Goal: Information Seeking & Learning: Learn about a topic

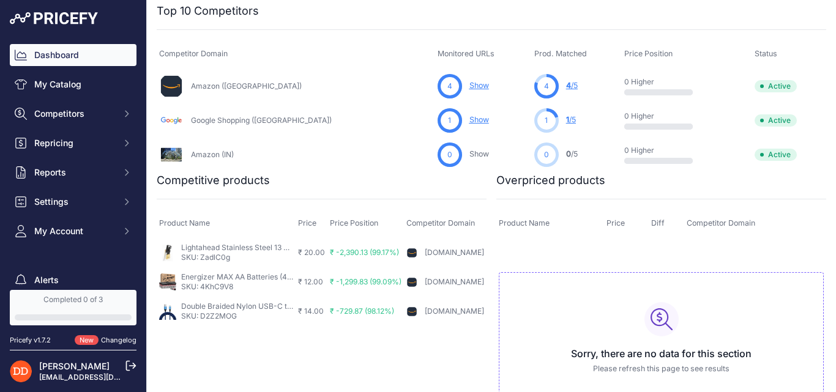
scroll to position [332, 0]
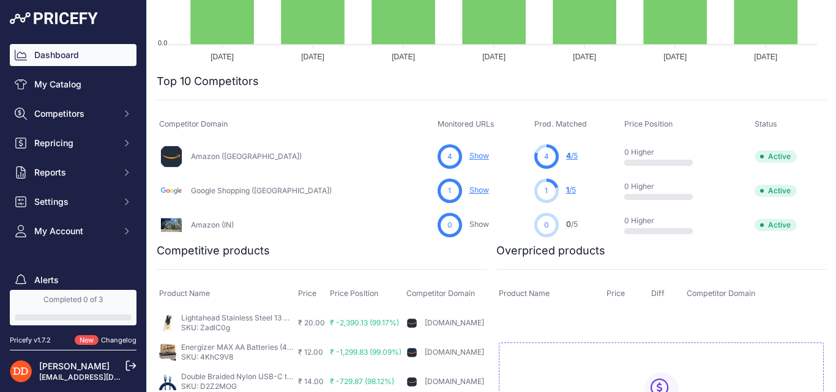
drag, startPoint x: 481, startPoint y: 123, endPoint x: 541, endPoint y: 128, distance: 60.8
click at [541, 128] on th "Prod. Matched" at bounding box center [577, 124] width 90 height 29
copy span "Prod. Matched"
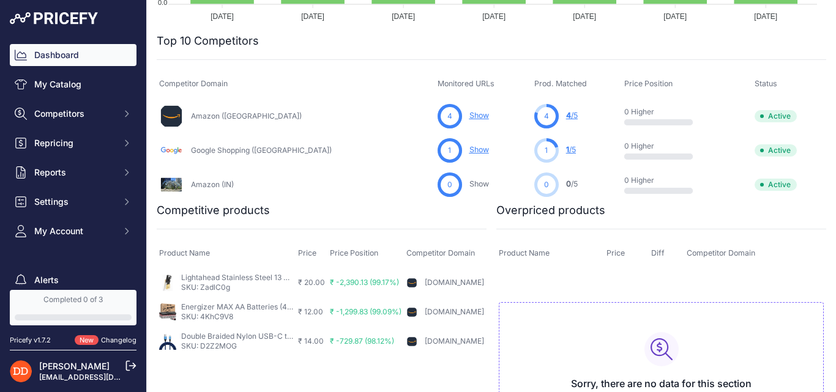
scroll to position [455, 0]
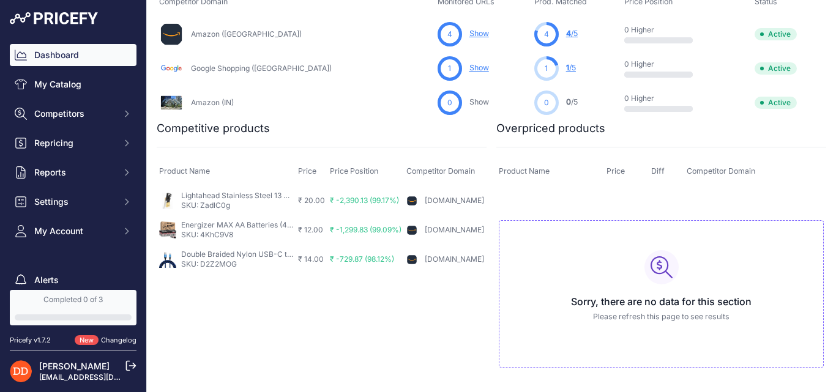
click at [309, 103] on div "Amazon (IN)" at bounding box center [296, 103] width 274 height 24
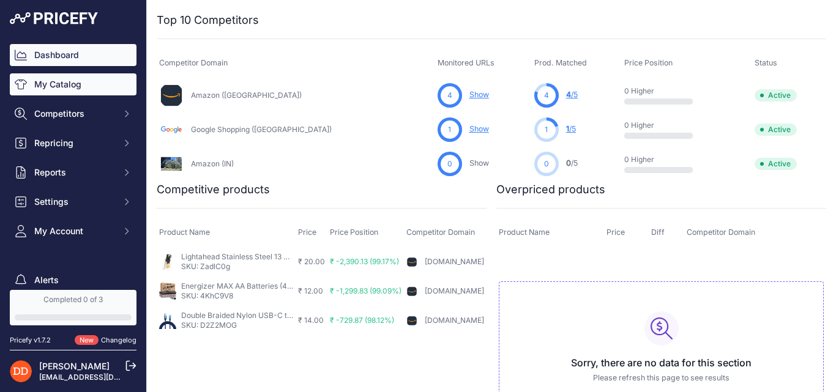
click at [38, 87] on link "My Catalog" at bounding box center [73, 84] width 127 height 22
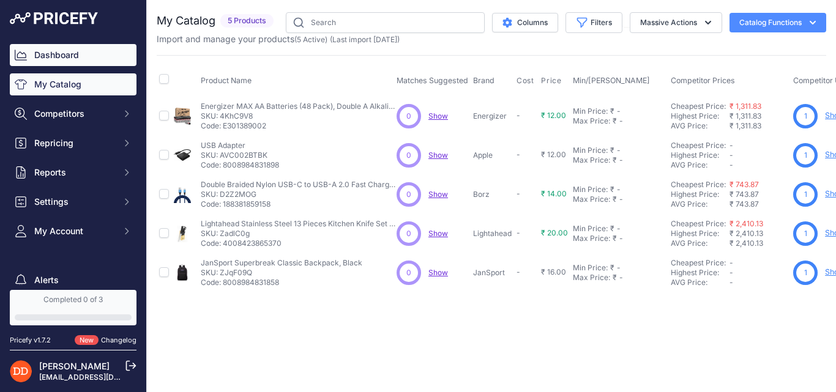
click at [67, 55] on link "Dashboard" at bounding box center [73, 55] width 127 height 22
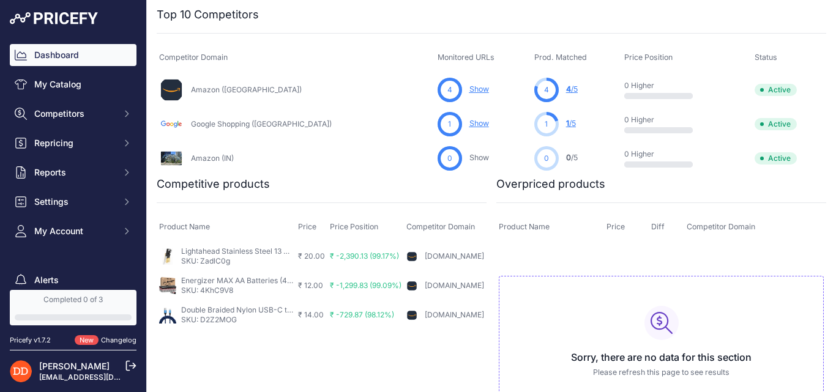
scroll to position [455, 0]
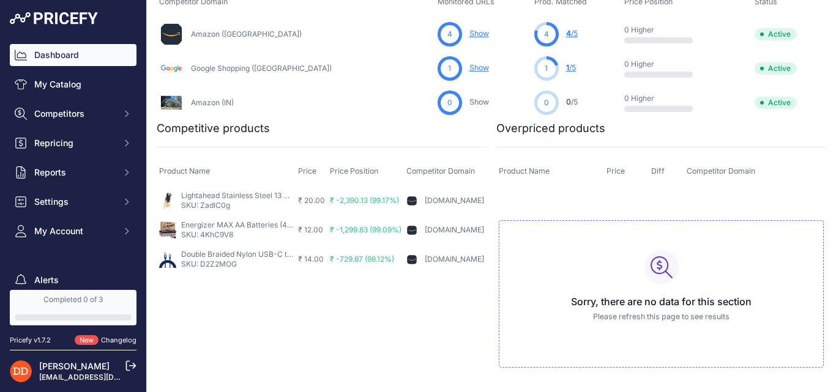
click at [413, 340] on div "You are not connected to the internet. Competitive products" at bounding box center [324, 256] width 335 height 272
drag, startPoint x: 298, startPoint y: 171, endPoint x: 323, endPoint y: 171, distance: 25.1
click at [323, 171] on th "Price" at bounding box center [312, 171] width 32 height 29
copy span "Price"
click at [269, 356] on div "You are not connected to the internet. Competitive products" at bounding box center [324, 256] width 335 height 272
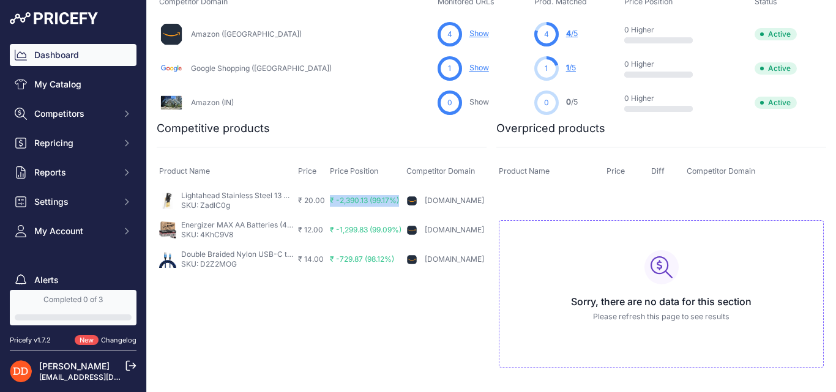
drag, startPoint x: 330, startPoint y: 200, endPoint x: 400, endPoint y: 200, distance: 70.4
click at [400, 200] on td "₹ -2,390.13 (99.17%)" at bounding box center [366, 201] width 77 height 30
copy span "₹ -2,390.13 (99.17%)"
drag, startPoint x: 298, startPoint y: 197, endPoint x: 328, endPoint y: 201, distance: 31.0
click at [328, 201] on tr "Lightahead Stainless Steel 13 Pieces Kitchen Knife Set with Rubber Wood Block S…" at bounding box center [322, 201] width 330 height 30
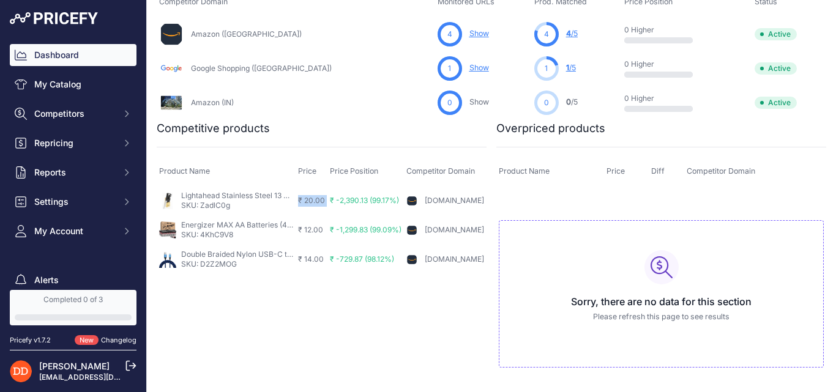
copy tr "₹ 20.00"
click at [332, 216] on td "₹ -1,299.83 (99.09%)" at bounding box center [366, 230] width 77 height 29
drag, startPoint x: 330, startPoint y: 201, endPoint x: 401, endPoint y: 210, distance: 71.6
click at [401, 210] on td "₹ -2,390.13 (99.17%)" at bounding box center [366, 201] width 77 height 30
copy span "₹ -2,390.13 (99.17%)"
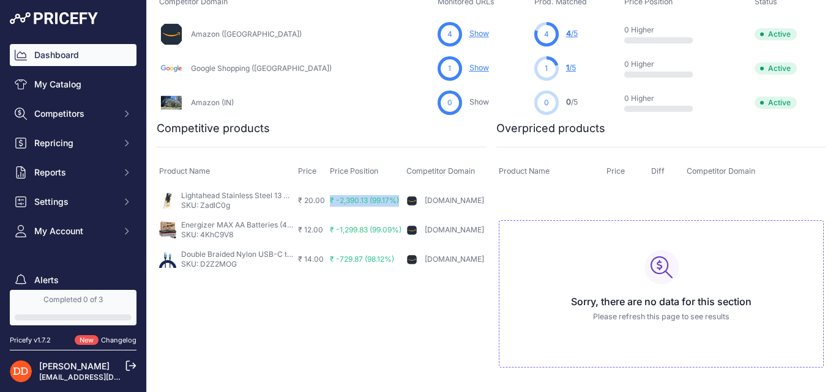
drag, startPoint x: 375, startPoint y: 173, endPoint x: 336, endPoint y: 174, distance: 39.8
click at [336, 174] on span "Price Position" at bounding box center [354, 171] width 48 height 9
drag, startPoint x: 331, startPoint y: 172, endPoint x: 385, endPoint y: 172, distance: 53.9
click at [385, 172] on th "Price Position" at bounding box center [366, 171] width 77 height 29
copy span "Price Position"
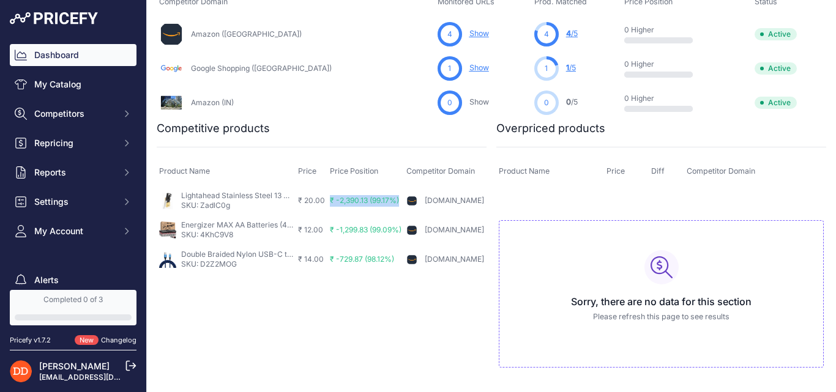
drag, startPoint x: 407, startPoint y: 168, endPoint x: 479, endPoint y: 168, distance: 71.6
click at [479, 168] on th "Competitor Domain" at bounding box center [445, 171] width 83 height 29
copy span "Competitor Domain"
click at [499, 193] on td "Sorry, there are no data for this section Please refresh this page to see resul…" at bounding box center [662, 289] width 330 height 206
drag, startPoint x: 497, startPoint y: 173, endPoint x: 551, endPoint y: 173, distance: 54.5
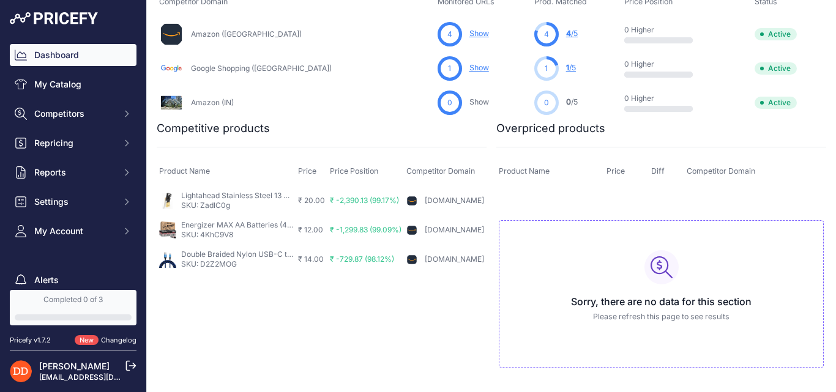
click at [551, 173] on th "Product Name" at bounding box center [551, 171] width 108 height 29
copy span "Product Name"
drag, startPoint x: 604, startPoint y: 170, endPoint x: 624, endPoint y: 171, distance: 19.6
click at [624, 171] on th "Price" at bounding box center [626, 171] width 45 height 29
drag, startPoint x: 602, startPoint y: 172, endPoint x: 635, endPoint y: 176, distance: 32.7
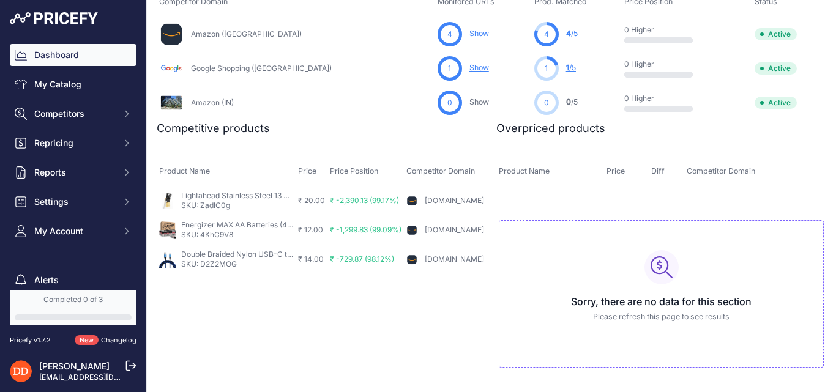
click at [635, 176] on th "Price" at bounding box center [626, 171] width 45 height 29
copy span "Price"
drag, startPoint x: 647, startPoint y: 172, endPoint x: 662, endPoint y: 172, distance: 14.7
click at [662, 172] on th "Diff" at bounding box center [667, 171] width 36 height 29
copy span "Diff"
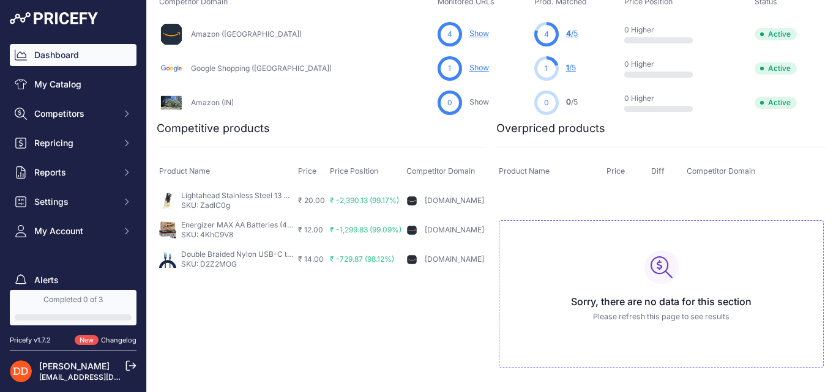
drag, startPoint x: 565, startPoint y: 299, endPoint x: 773, endPoint y: 303, distance: 208.2
click at [773, 303] on h3 "Sorry, there are no data for this section" at bounding box center [661, 302] width 304 height 15
copy h3 "Sorry, there are no data for this section"
click at [348, 328] on div "You are not connected to the internet. Competitive products" at bounding box center [324, 256] width 335 height 272
drag, startPoint x: 587, startPoint y: 317, endPoint x: 728, endPoint y: 317, distance: 141.4
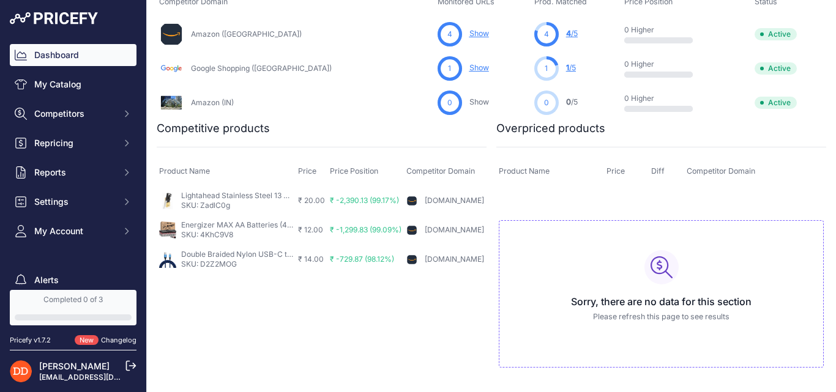
click at [728, 317] on p "Please refresh this page to see results" at bounding box center [661, 318] width 304 height 12
click at [325, 329] on div "You are not connected to the internet. Competitive products" at bounding box center [324, 256] width 335 height 272
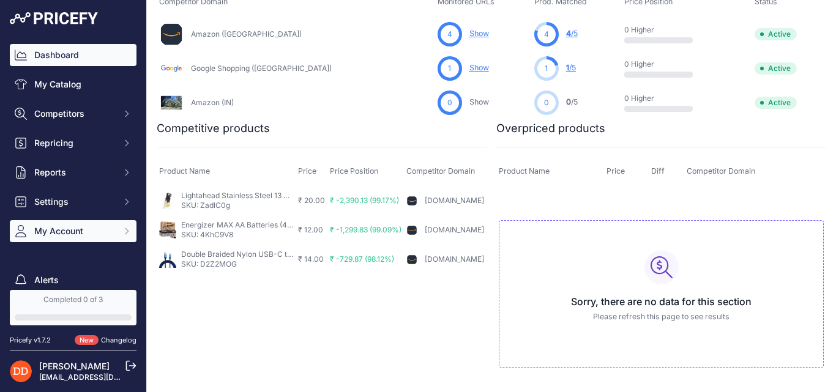
click at [122, 231] on icon "Sidebar" at bounding box center [127, 232] width 10 height 10
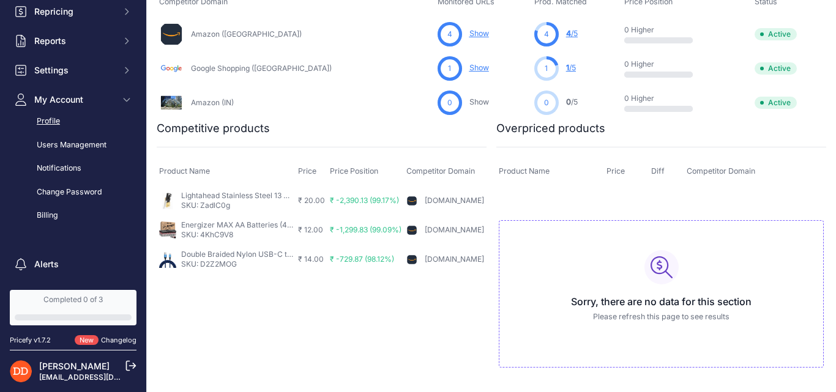
scroll to position [178, 0]
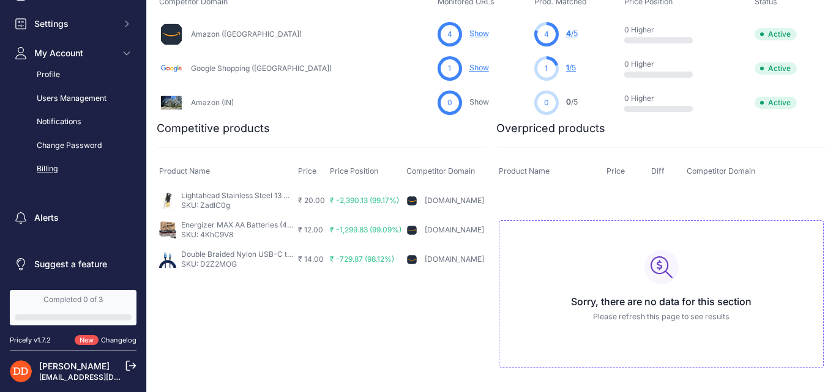
click at [57, 167] on link "Billing" at bounding box center [73, 169] width 127 height 21
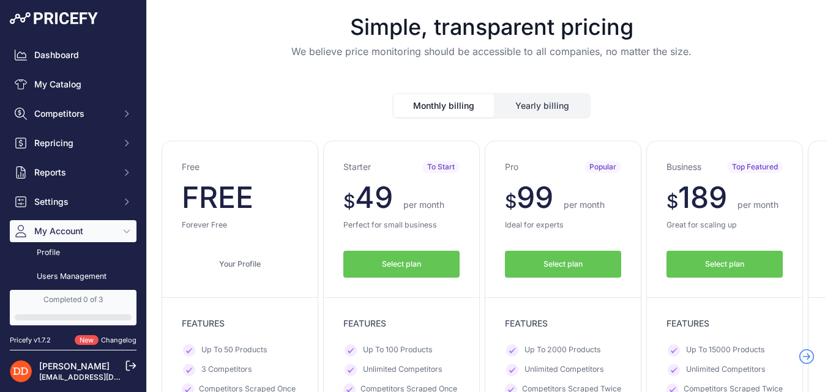
click at [514, 116] on button "Yearly billing" at bounding box center [542, 105] width 94 height 23
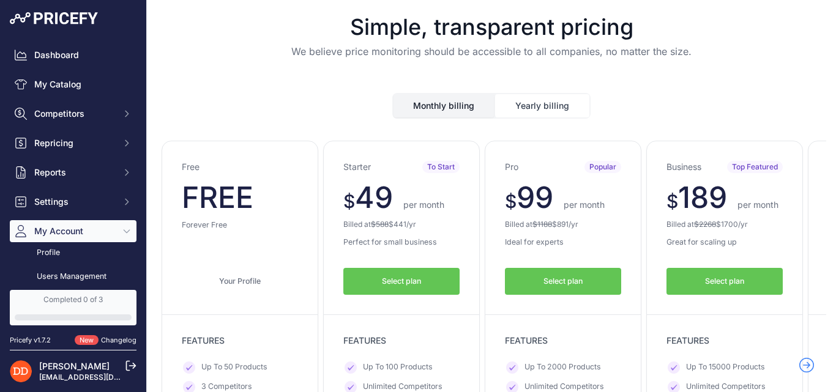
click at [455, 102] on button "Monthly billing" at bounding box center [444, 105] width 100 height 23
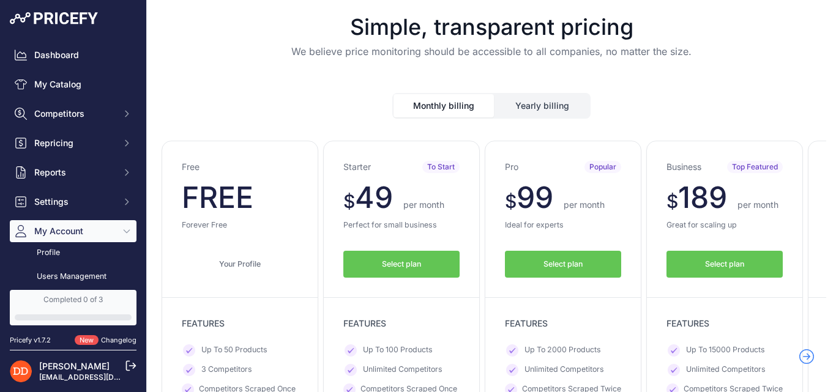
click at [520, 96] on button "Yearly billing" at bounding box center [542, 105] width 94 height 23
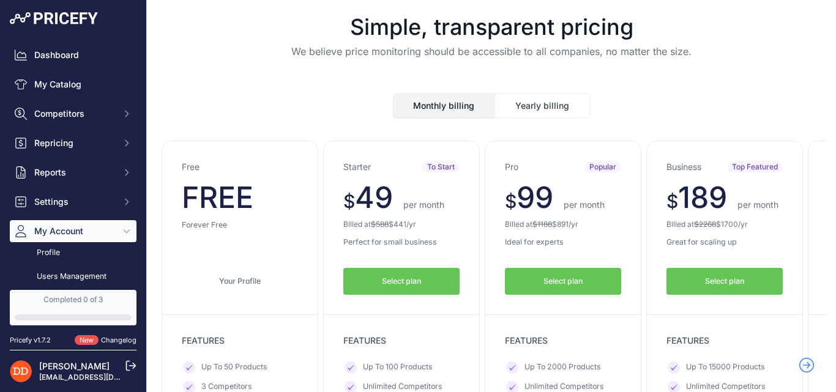
click at [455, 86] on div "Monthly billing Yearly billing" at bounding box center [492, 95] width 670 height 45
click at [456, 105] on button "Monthly billing" at bounding box center [444, 105] width 100 height 23
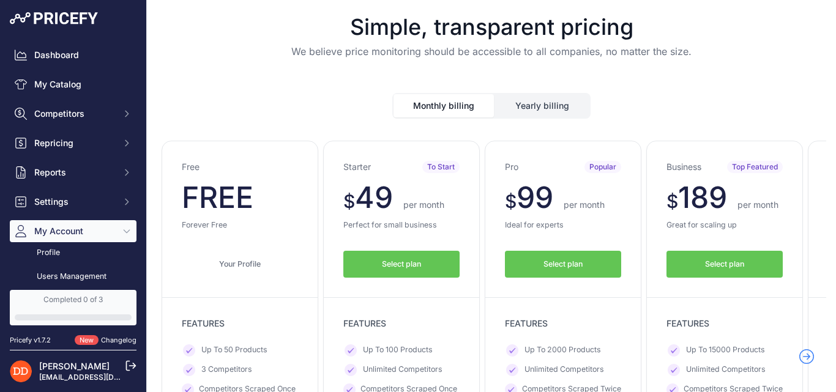
click at [535, 108] on button "Yearly billing" at bounding box center [542, 105] width 94 height 23
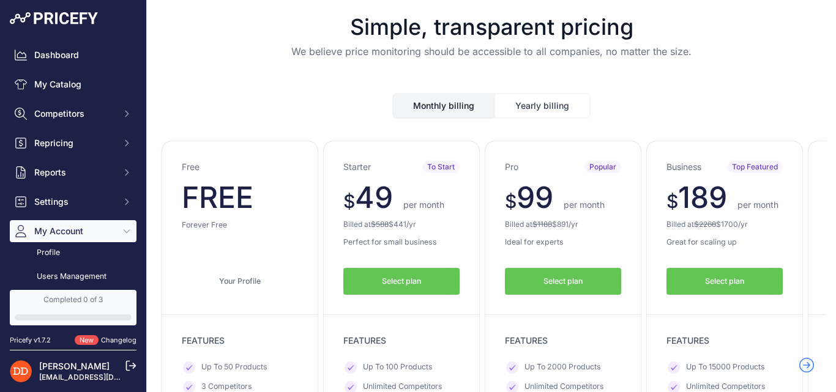
click at [457, 107] on button "Monthly billing" at bounding box center [444, 105] width 100 height 23
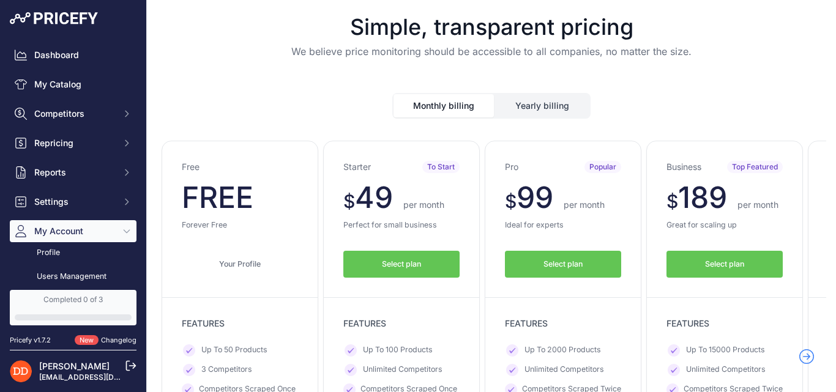
click at [290, 187] on p "FREE" at bounding box center [240, 197] width 116 height 29
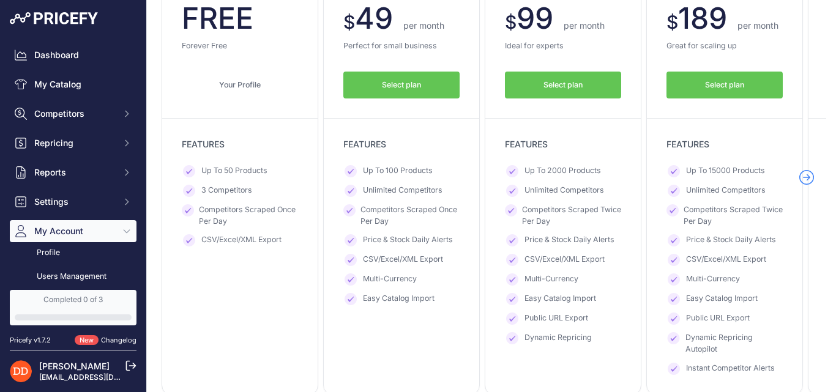
scroll to position [184, 0]
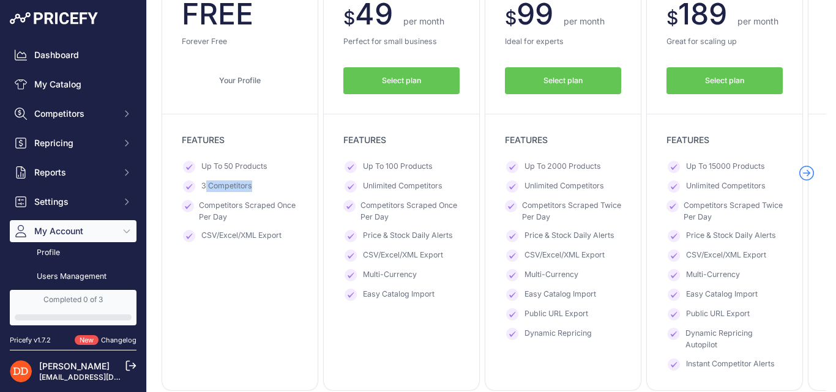
drag, startPoint x: 204, startPoint y: 185, endPoint x: 262, endPoint y: 190, distance: 57.8
click at [262, 190] on li "3 Competitors" at bounding box center [240, 187] width 116 height 12
drag, startPoint x: 203, startPoint y: 187, endPoint x: 260, endPoint y: 187, distance: 56.3
click at [260, 187] on li "3 Competitors" at bounding box center [240, 187] width 116 height 12
copy span "3 Competitors"
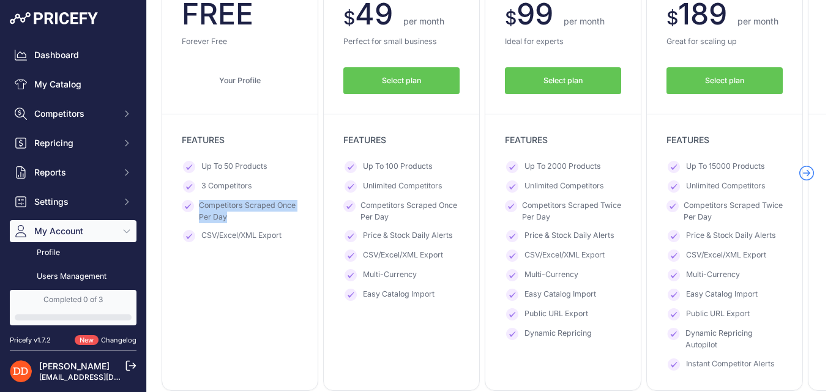
drag, startPoint x: 201, startPoint y: 203, endPoint x: 239, endPoint y: 214, distance: 39.5
click at [239, 214] on span "Competitors Scraped Once Per Day" at bounding box center [248, 211] width 99 height 23
copy span "Competitors Scraped Once Per Day"
drag, startPoint x: 203, startPoint y: 238, endPoint x: 288, endPoint y: 232, distance: 85.9
click at [288, 232] on li "CSV/Excel/XML Export" at bounding box center [240, 236] width 116 height 12
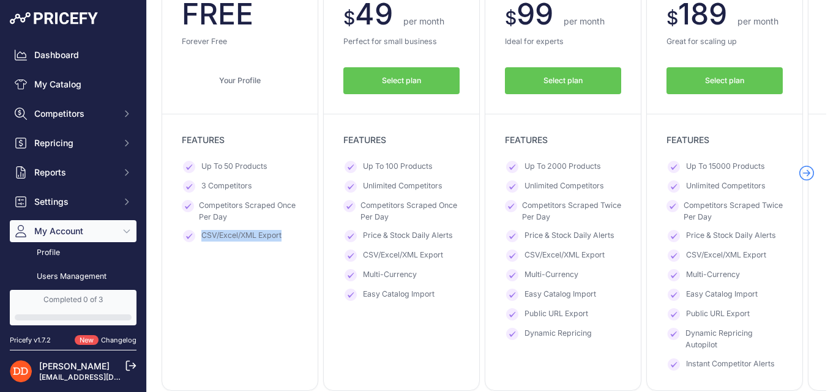
copy span "CSV/Excel/XML Export"
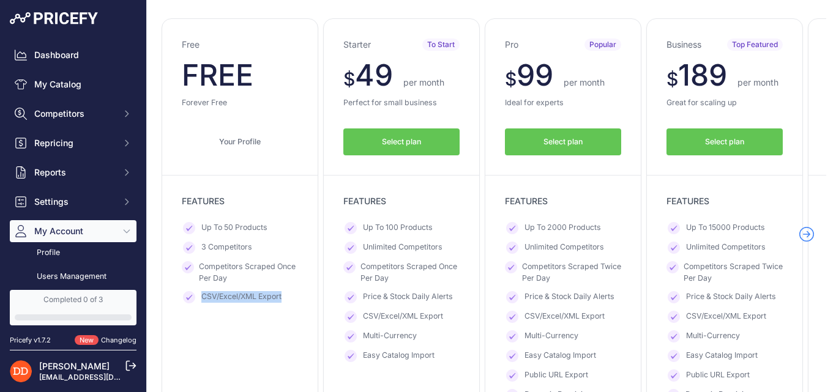
scroll to position [61, 0]
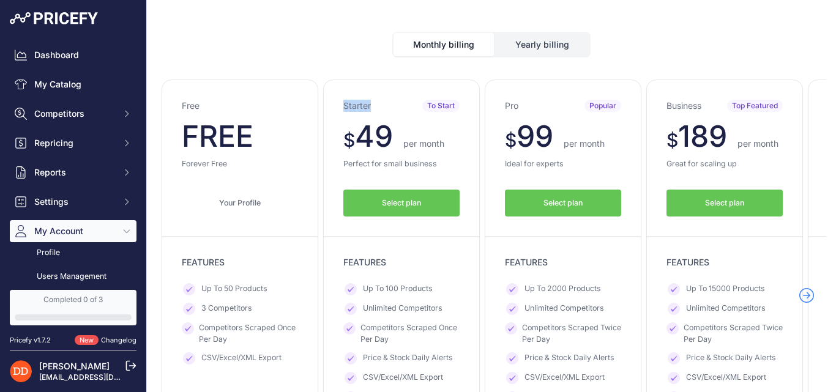
drag, startPoint x: 345, startPoint y: 104, endPoint x: 370, endPoint y: 108, distance: 25.4
click at [370, 108] on h3 "Starter" at bounding box center [357, 106] width 28 height 12
copy h3 "Starter"
drag, startPoint x: 346, startPoint y: 141, endPoint x: 455, endPoint y: 140, distance: 109.0
click at [455, 140] on p "$ 49 $ 49 per month" at bounding box center [401, 136] width 116 height 29
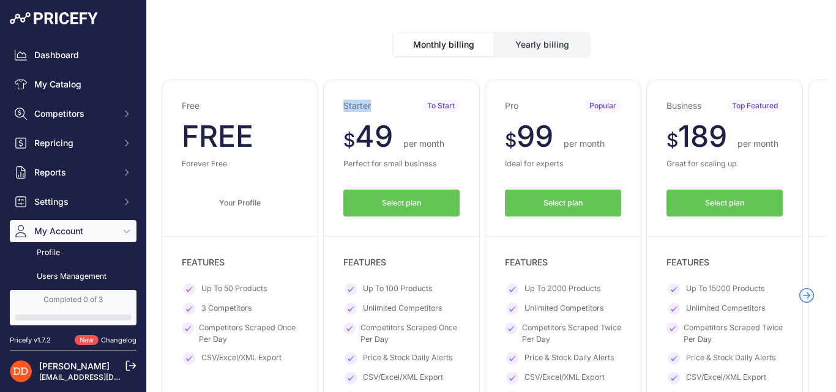
copy p "$ 49 $ 49 per month"
drag, startPoint x: 343, startPoint y: 161, endPoint x: 448, endPoint y: 165, distance: 104.8
click at [448, 165] on p "Perfect for small business" at bounding box center [401, 165] width 116 height 12
copy p "Perfect for small business"
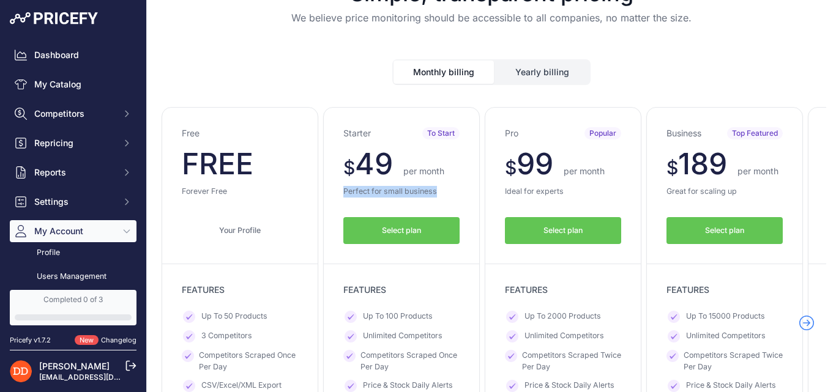
scroll to position [0, 0]
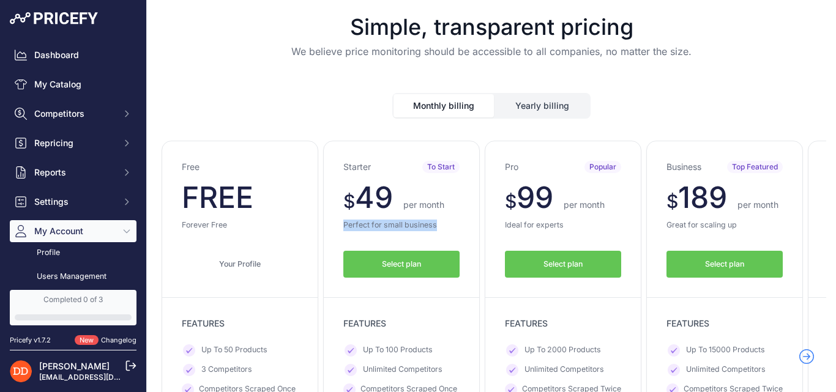
click at [505, 107] on button "Yearly billing" at bounding box center [542, 105] width 94 height 23
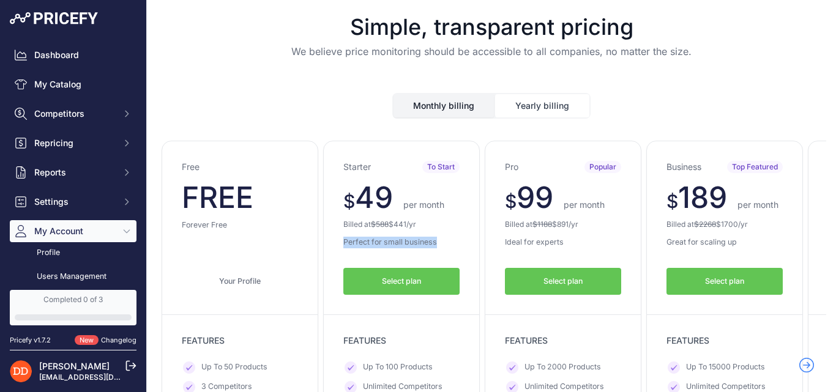
click at [443, 113] on button "Monthly billing" at bounding box center [444, 105] width 100 height 23
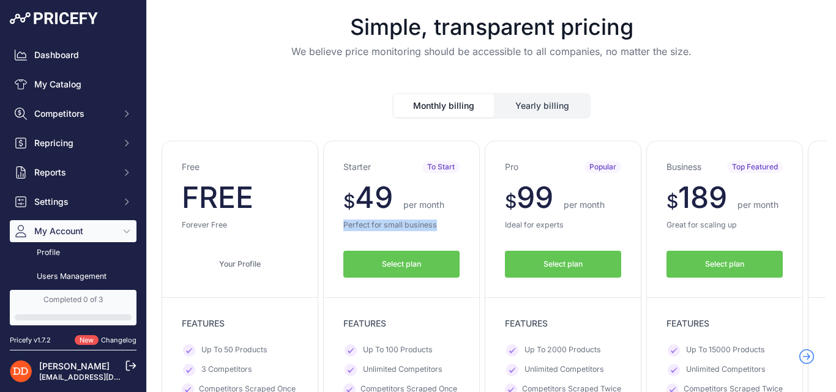
click at [513, 110] on button "Yearly billing" at bounding box center [542, 105] width 94 height 23
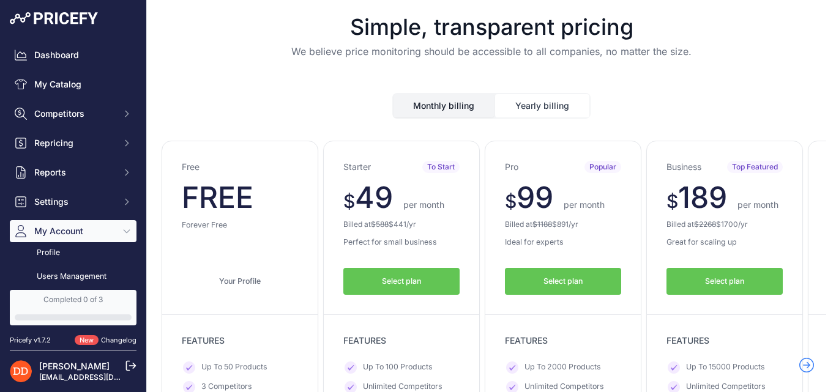
click at [249, 116] on div "Monthly billing Yearly billing" at bounding box center [492, 95] width 670 height 45
click at [541, 111] on button "Yearly billing" at bounding box center [542, 105] width 94 height 23
click at [530, 109] on button "Yearly billing" at bounding box center [542, 105] width 94 height 23
click at [484, 108] on button "Monthly billing" at bounding box center [444, 105] width 100 height 23
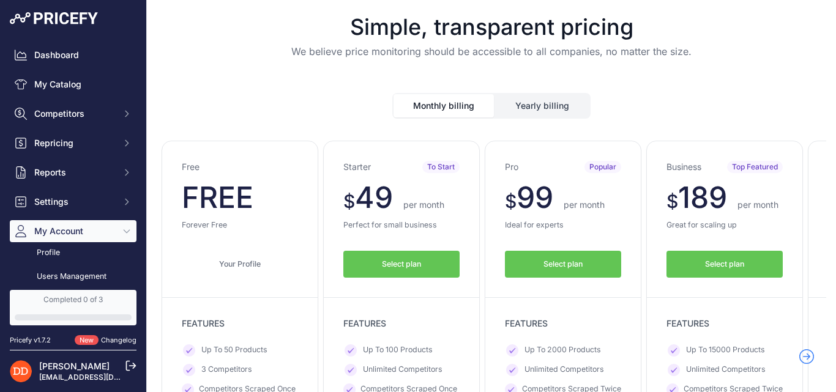
click at [437, 112] on button "Monthly billing" at bounding box center [444, 105] width 100 height 23
click at [436, 106] on button "Monthly billing" at bounding box center [444, 105] width 100 height 23
click at [546, 108] on button "Yearly billing" at bounding box center [542, 105] width 94 height 23
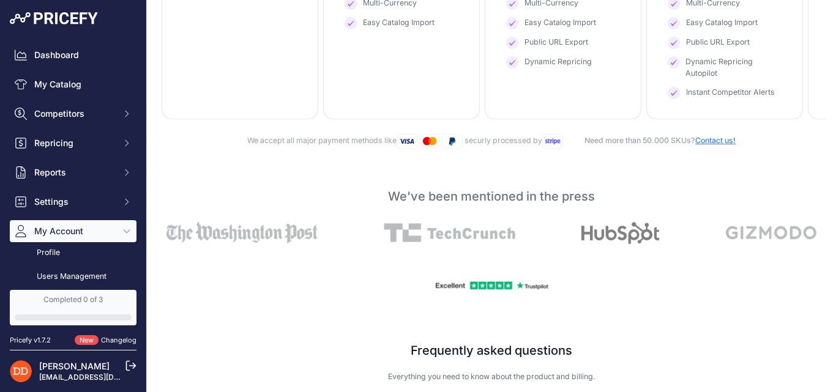
scroll to position [490, 0]
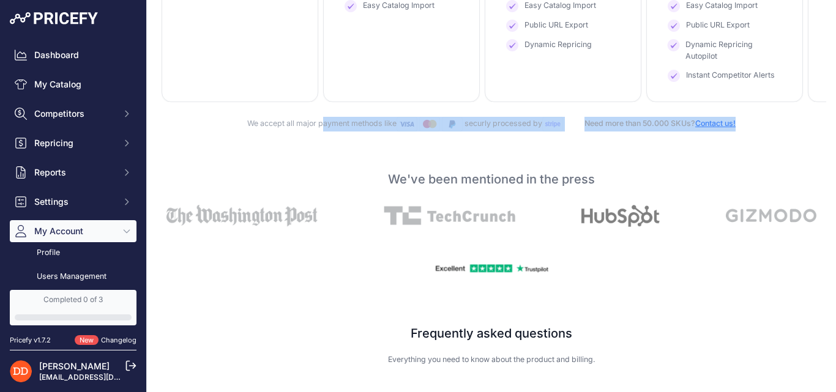
drag, startPoint x: 239, startPoint y: 133, endPoint x: 741, endPoint y: 132, distance: 502.1
click at [741, 132] on div "We accept all major payment methods like securly processed by Need more than 50…" at bounding box center [492, 124] width 650 height 15
copy div "We accept all major payment methods like securly processed by Need more than 50…"
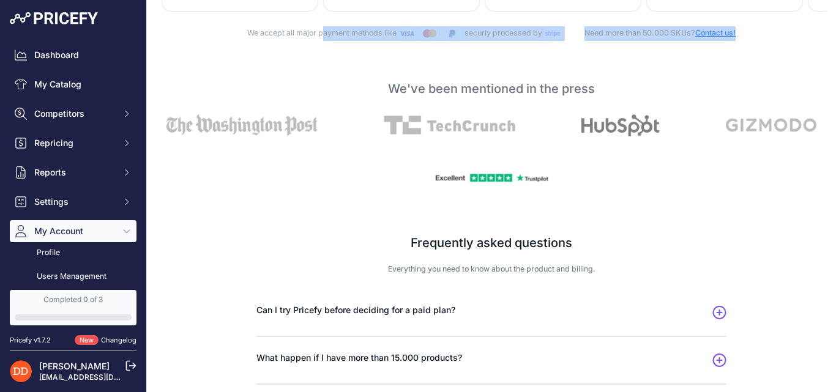
scroll to position [553, 0]
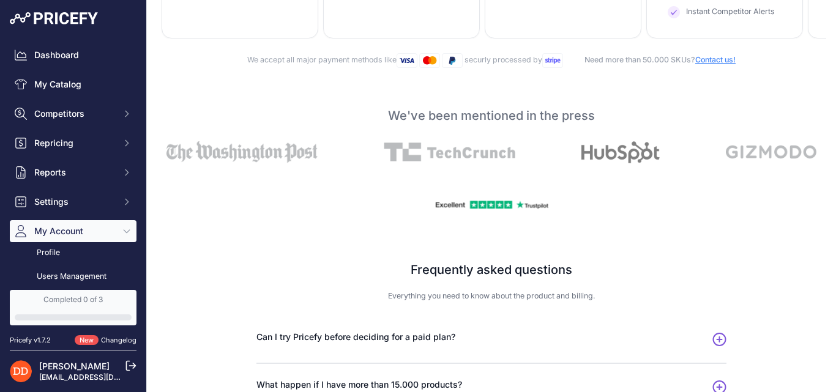
click at [316, 111] on div "Monthly billing Yearly billing Free $ 0 $ 0 $ 0 0 $ $" at bounding box center [492, 74] width 670 height 1108
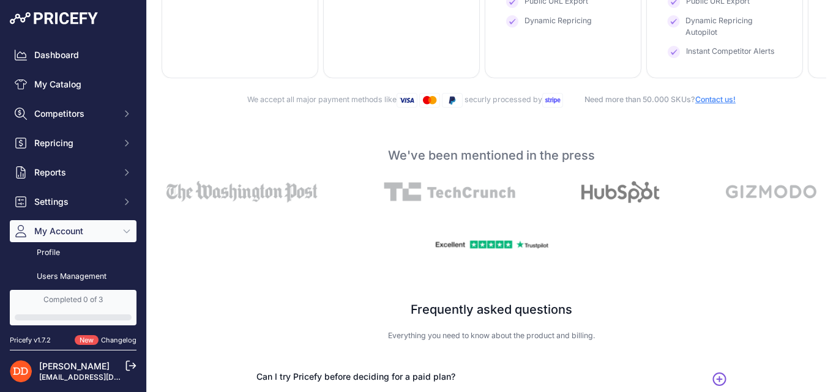
scroll to position [492, 0]
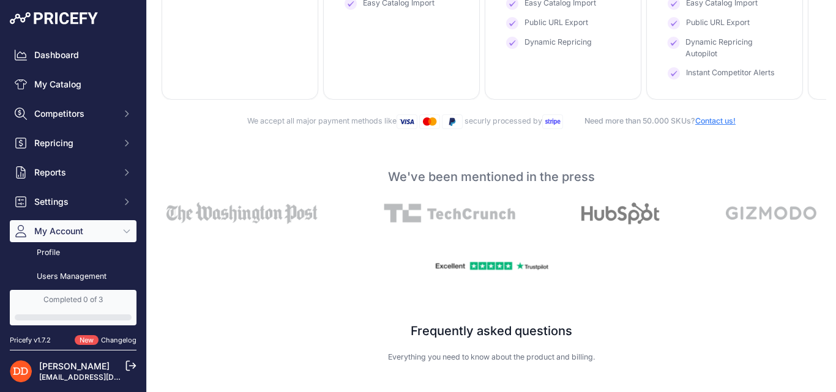
drag, startPoint x: 384, startPoint y: 185, endPoint x: 606, endPoint y: 190, distance: 221.7
click at [606, 186] on p "We've been mentioned in the press" at bounding box center [492, 176] width 670 height 17
copy p "We've been mentioned in the press"
click at [340, 211] on div at bounding box center [492, 214] width 670 height 42
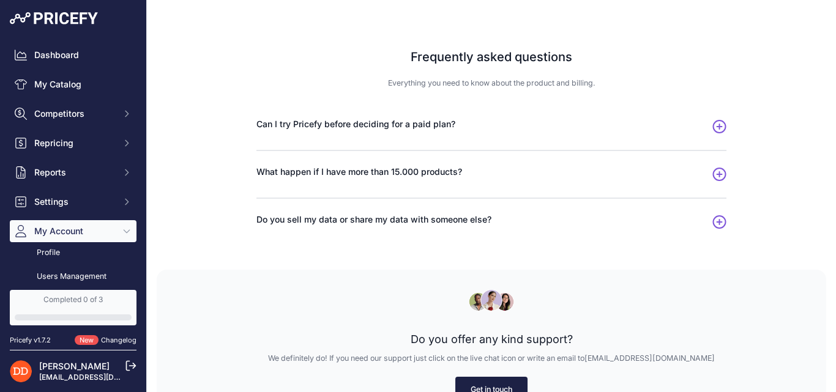
scroll to position [737, 0]
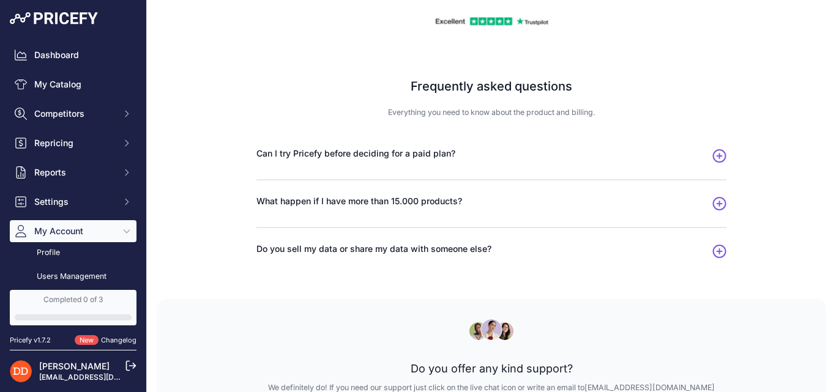
click at [713, 163] on icon "button" at bounding box center [720, 155] width 14 height 13
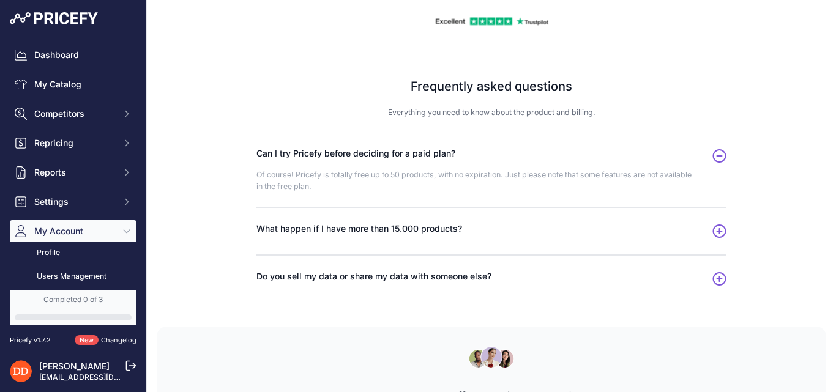
click at [713, 163] on icon "button" at bounding box center [720, 155] width 14 height 13
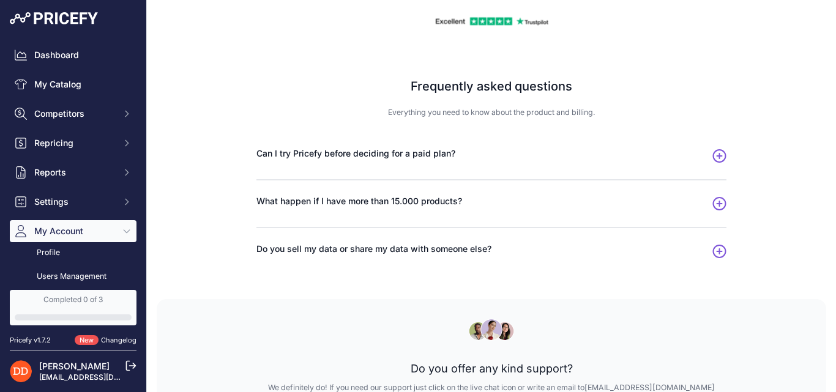
click at [713, 211] on icon "button" at bounding box center [720, 203] width 14 height 13
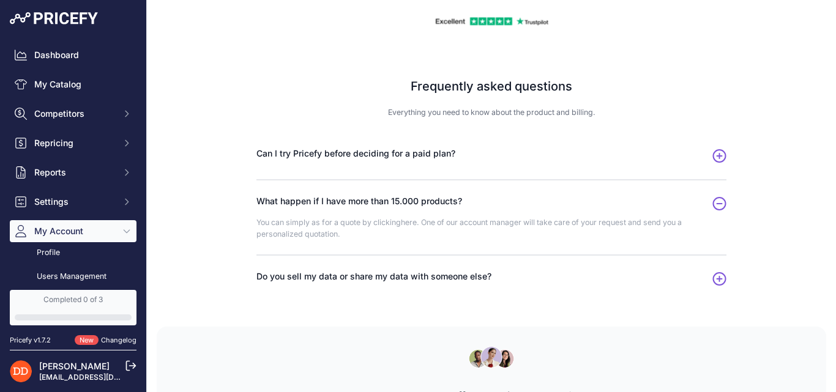
click at [713, 211] on icon "button" at bounding box center [720, 203] width 14 height 13
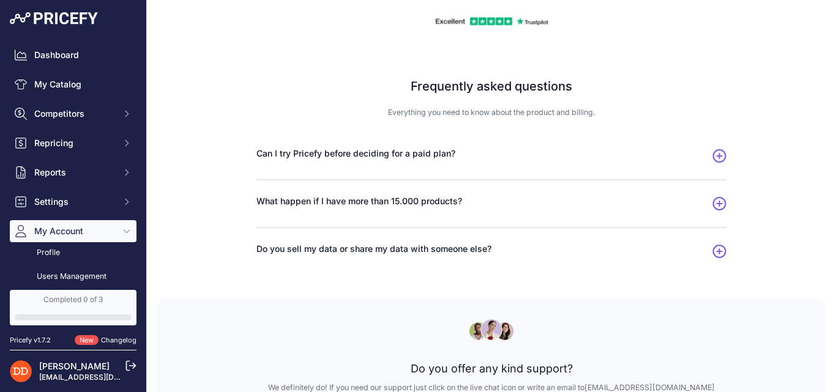
click at [713, 258] on icon "button" at bounding box center [720, 251] width 14 height 13
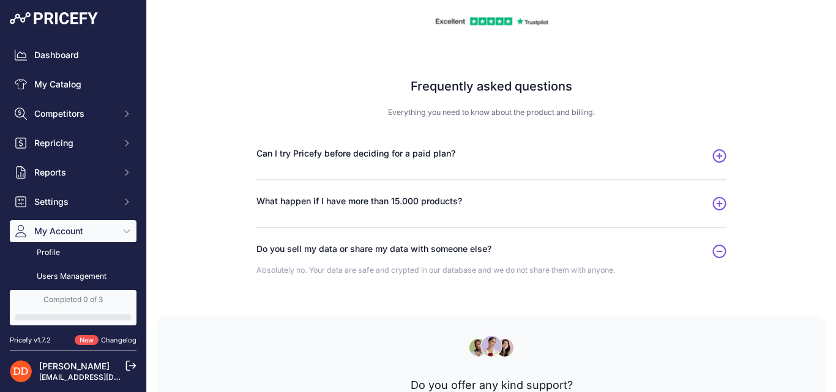
click at [713, 258] on icon "button" at bounding box center [720, 251] width 14 height 13
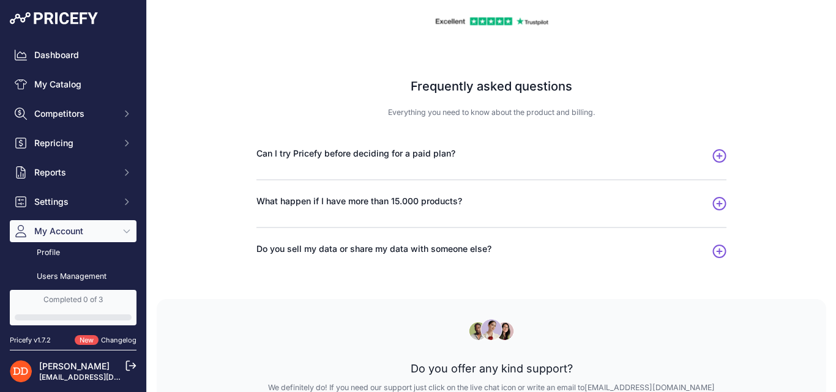
drag, startPoint x: 408, startPoint y: 91, endPoint x: 590, endPoint y: 95, distance: 181.9
click at [590, 95] on h2 "Frequently asked questions" at bounding box center [491, 86] width 631 height 17
copy h2 "Frequently asked questions"
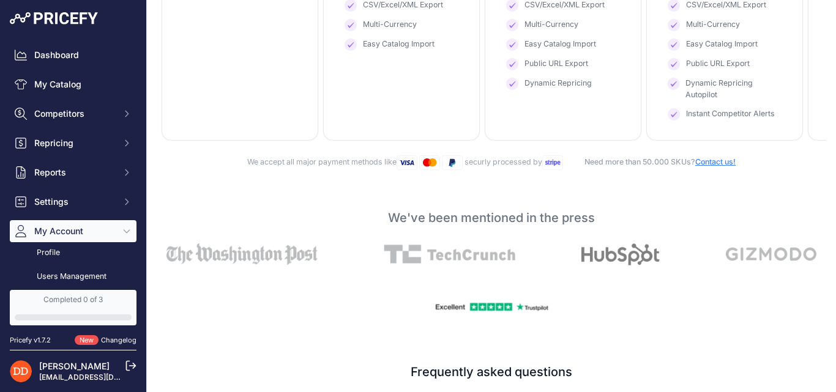
scroll to position [553, 0]
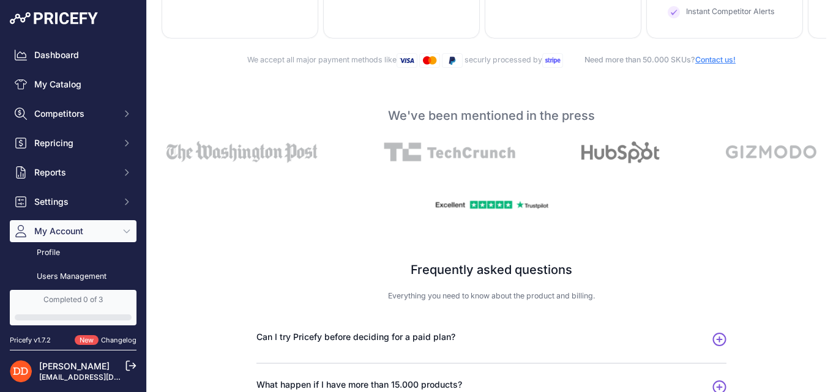
click at [318, 291] on div "Frequently asked questions Everything you need to know about the product and bi…" at bounding box center [492, 352] width 670 height 261
drag, startPoint x: 382, startPoint y: 306, endPoint x: 640, endPoint y: 309, distance: 257.8
click at [640, 302] on p "Everything you need to know about the product and billing." at bounding box center [491, 297] width 631 height 12
copy p "Everything you need to know about the product and billing."
click at [309, 240] on div "Frequently asked questions Everything you need to know about the product and bi…" at bounding box center [492, 352] width 670 height 261
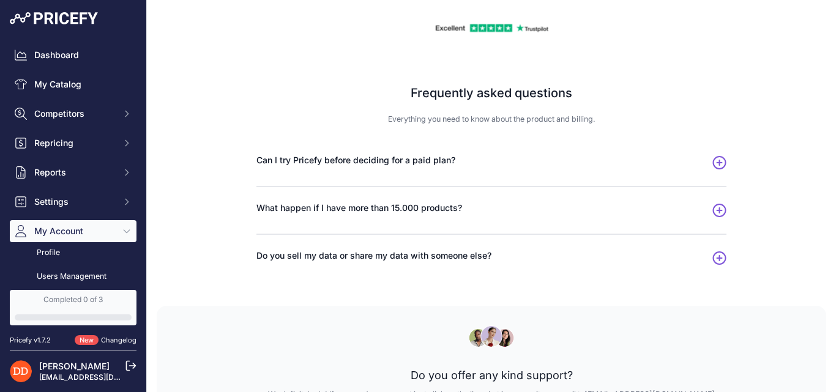
scroll to position [737, 0]
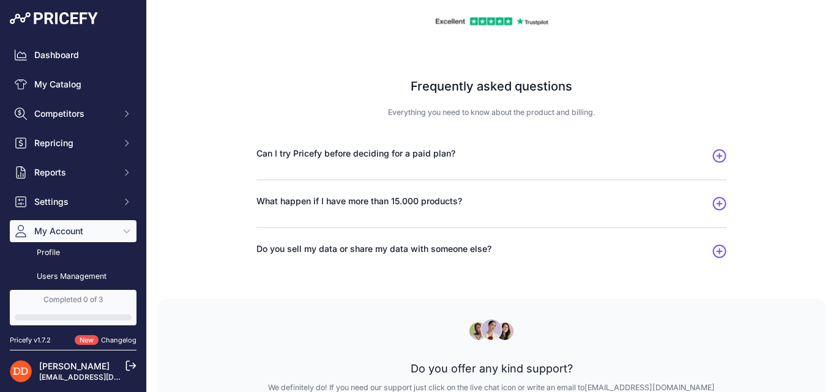
drag, startPoint x: 253, startPoint y: 161, endPoint x: 225, endPoint y: 187, distance: 38.6
click at [225, 187] on div "Frequently asked questions Everything you need to know about the product and bi…" at bounding box center [492, 169] width 670 height 261
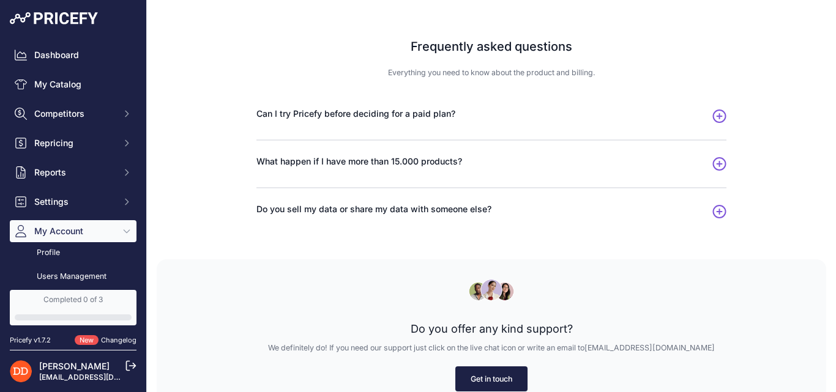
scroll to position [798, 0]
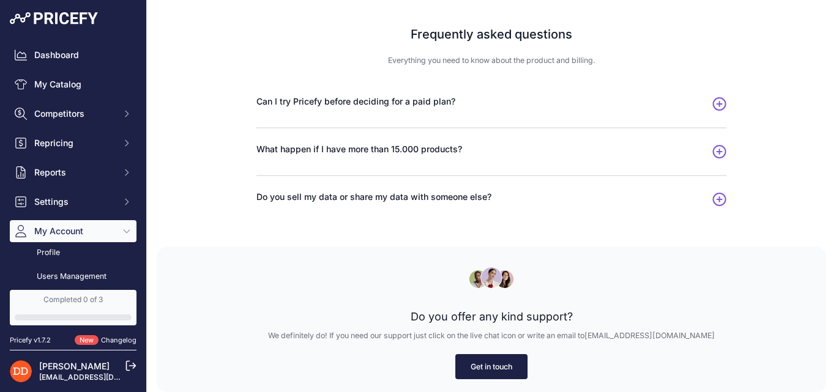
drag, startPoint x: 407, startPoint y: 320, endPoint x: 588, endPoint y: 315, distance: 180.7
click at [588, 315] on p "Do you offer any kind support?" at bounding box center [491, 317] width 631 height 17
click at [339, 291] on div "Do you offer any kind support? We definitely do! If you need our support just c…" at bounding box center [492, 319] width 670 height 145
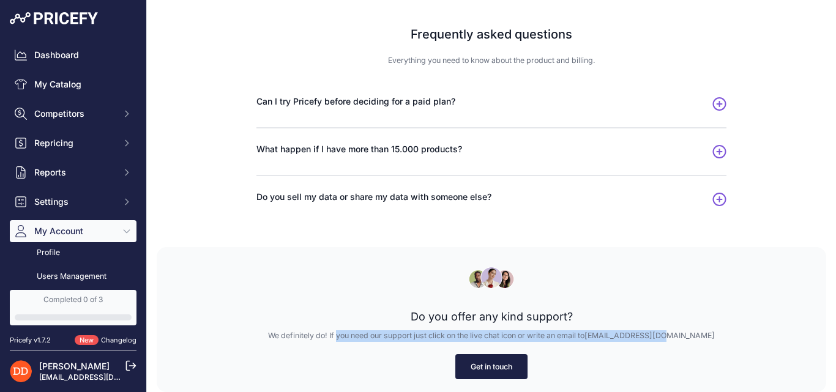
drag, startPoint x: 290, startPoint y: 334, endPoint x: 697, endPoint y: 331, distance: 407.8
click at [697, 331] on p "We definitely do! If you need our support just click on the live chat icon or w…" at bounding box center [491, 337] width 631 height 12
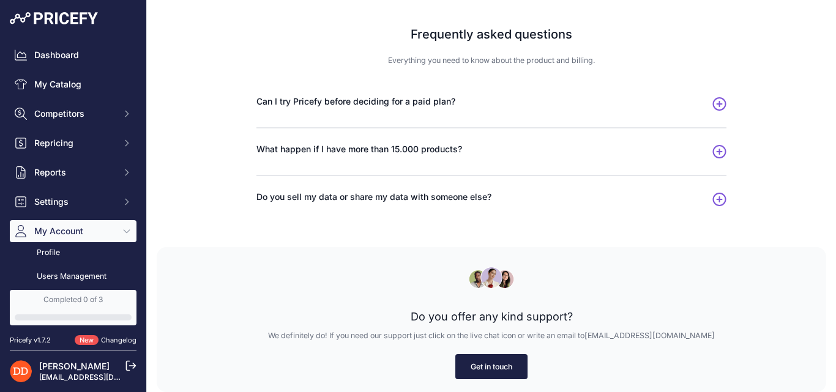
click at [329, 280] on div "Do you offer any kind support? We definitely do! If you need our support just c…" at bounding box center [492, 319] width 670 height 145
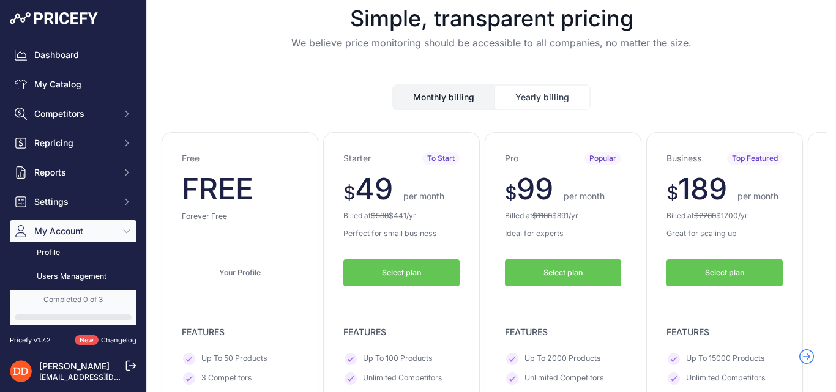
scroll to position [0, 0]
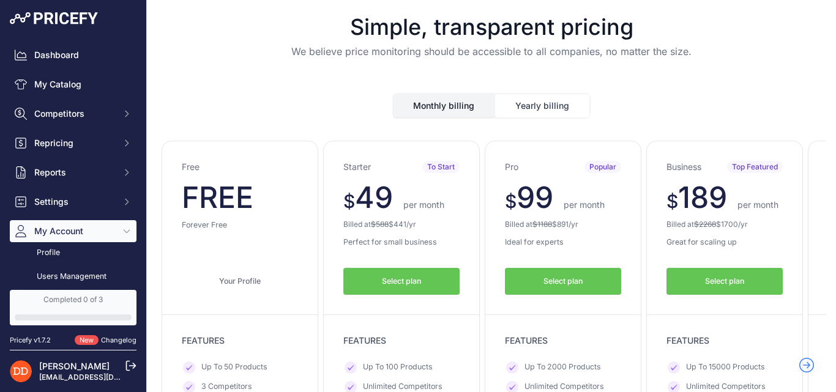
click at [410, 115] on button "Monthly billing" at bounding box center [444, 105] width 100 height 23
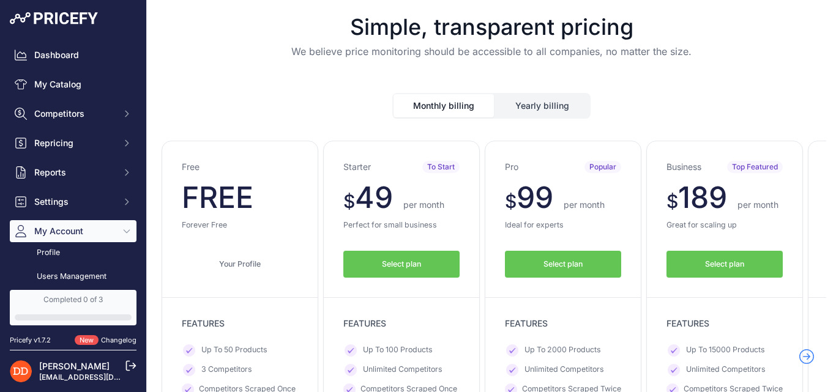
click at [530, 106] on button "Yearly billing" at bounding box center [542, 105] width 94 height 23
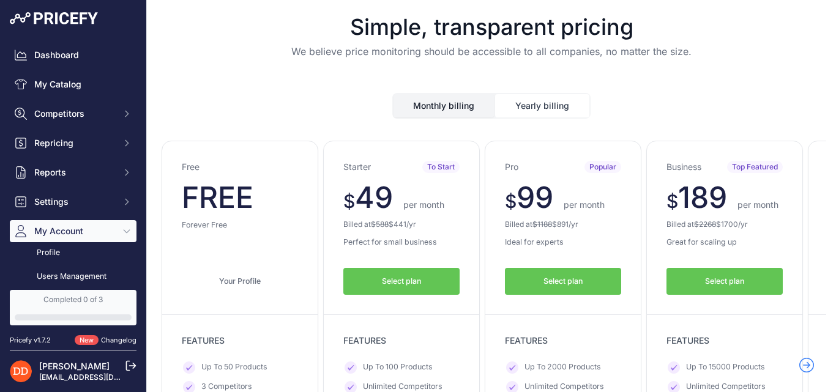
click at [479, 102] on button "Monthly billing" at bounding box center [444, 105] width 100 height 23
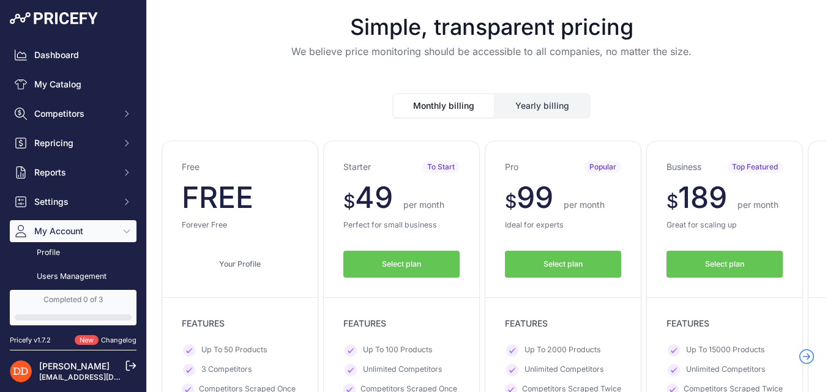
click at [523, 105] on button "Yearly billing" at bounding box center [542, 105] width 94 height 23
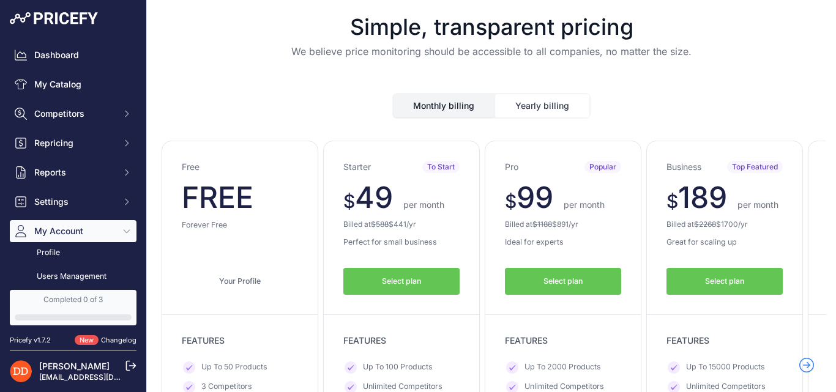
click at [468, 99] on button "Monthly billing" at bounding box center [444, 105] width 100 height 23
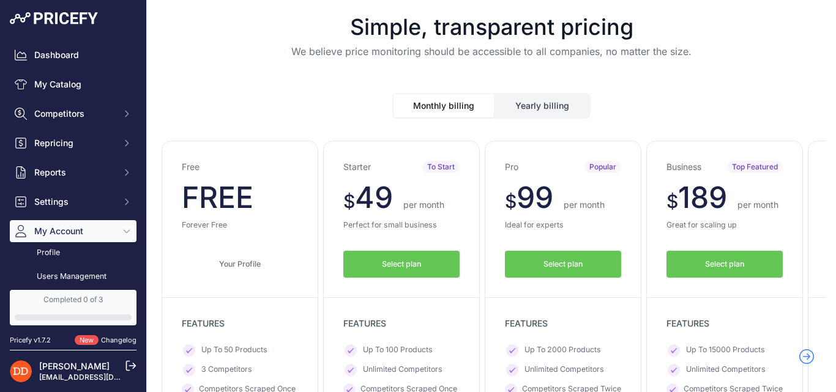
click at [518, 105] on button "Yearly billing" at bounding box center [542, 105] width 94 height 23
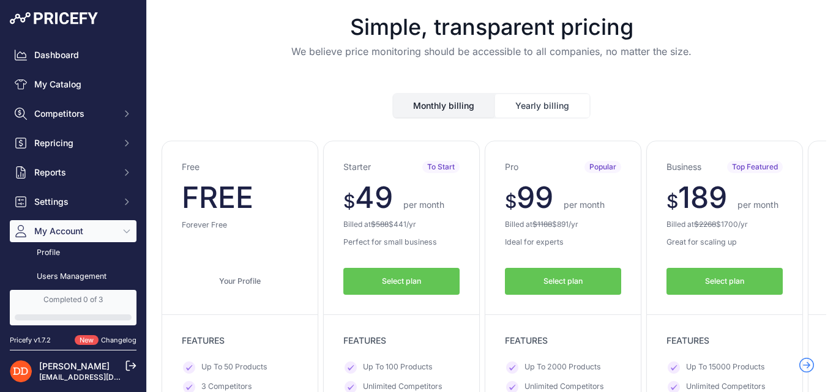
drag, startPoint x: 345, startPoint y: 225, endPoint x: 430, endPoint y: 225, distance: 84.5
click at [430, 225] on p "Billed at $ 588 $ 441 /yr" at bounding box center [401, 225] width 116 height 10
click at [362, 226] on p "Billed at $ 588 $ 441 /yr" at bounding box center [401, 225] width 116 height 10
